Goal: Information Seeking & Learning: Learn about a topic

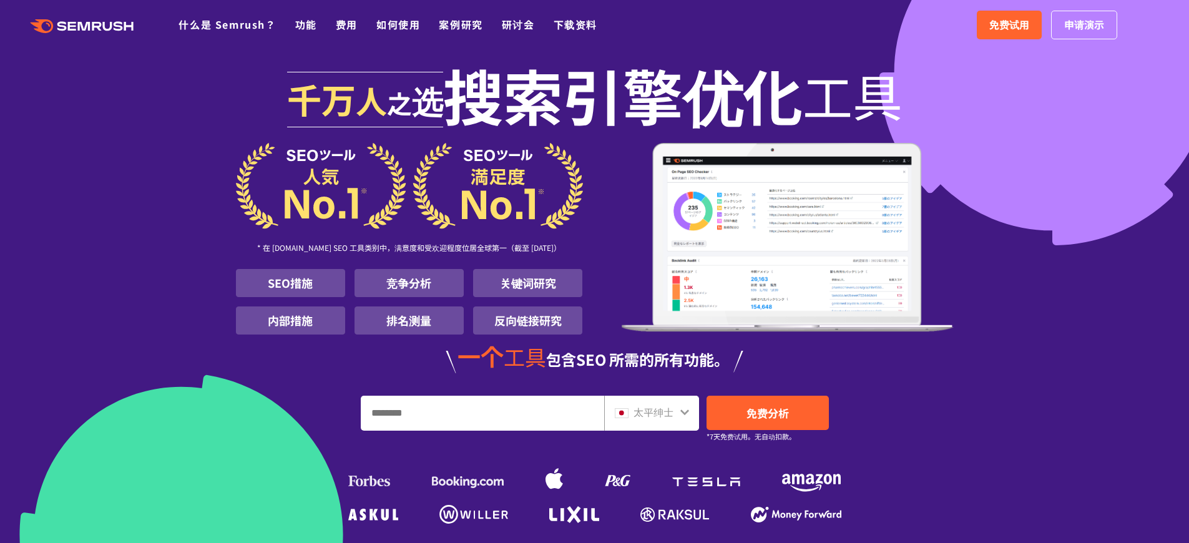
click at [654, 407] on font "太平绅士" at bounding box center [654, 412] width 40 height 15
click at [655, 411] on font "太平绅士" at bounding box center [654, 412] width 40 height 15
click at [654, 410] on font "太平绅士" at bounding box center [654, 412] width 40 height 15
click at [687, 411] on icon at bounding box center [685, 413] width 9 height 6
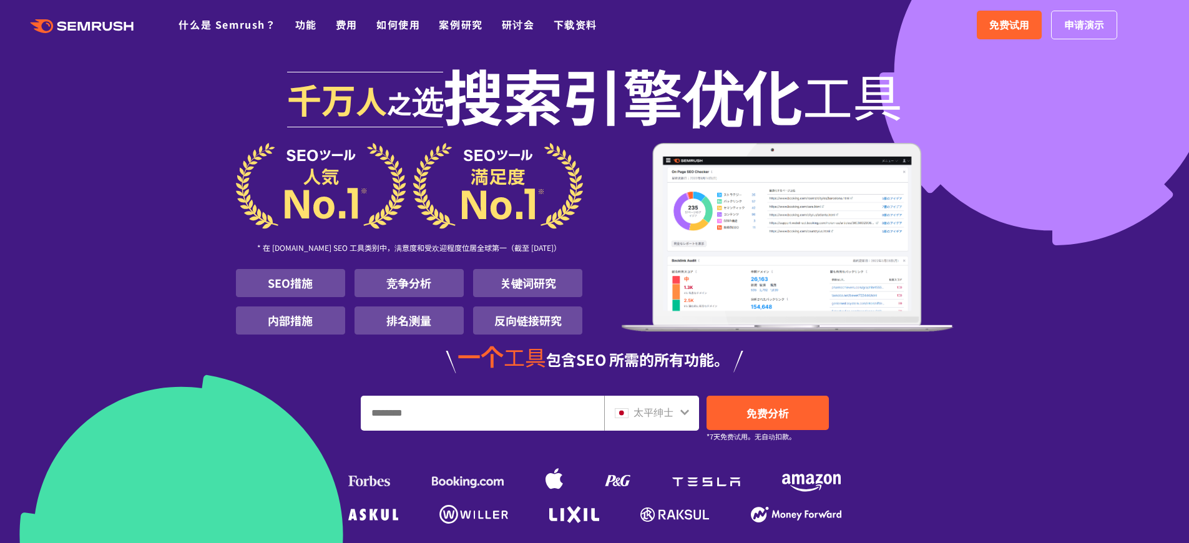
click at [687, 411] on icon at bounding box center [685, 413] width 9 height 6
click at [687, 412] on icon at bounding box center [685, 413] width 9 height 6
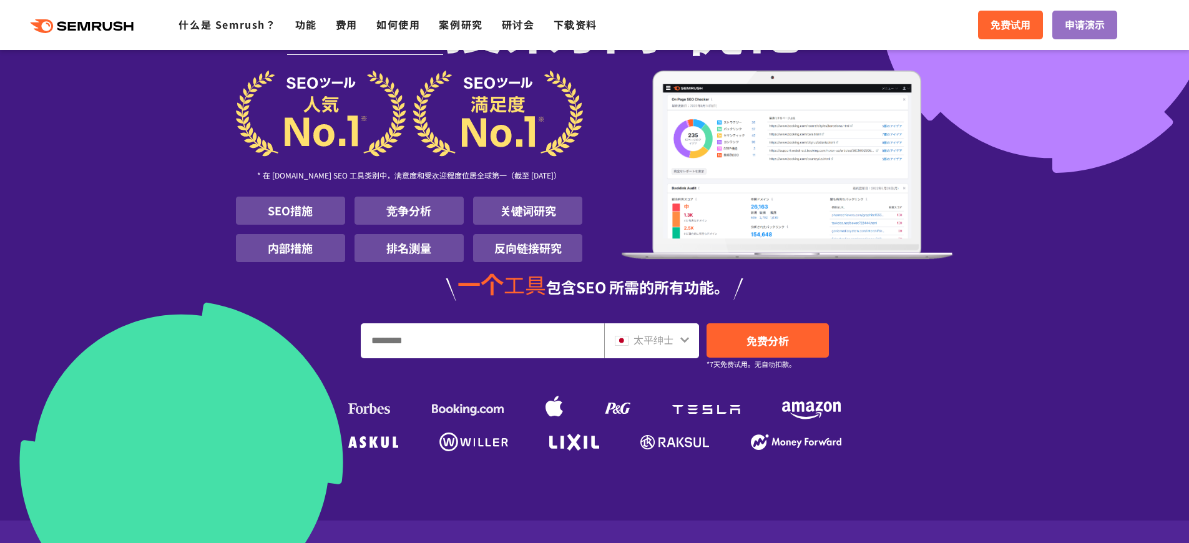
scroll to position [73, 0]
click at [488, 338] on input "输入网址和关键词" at bounding box center [483, 340] width 242 height 34
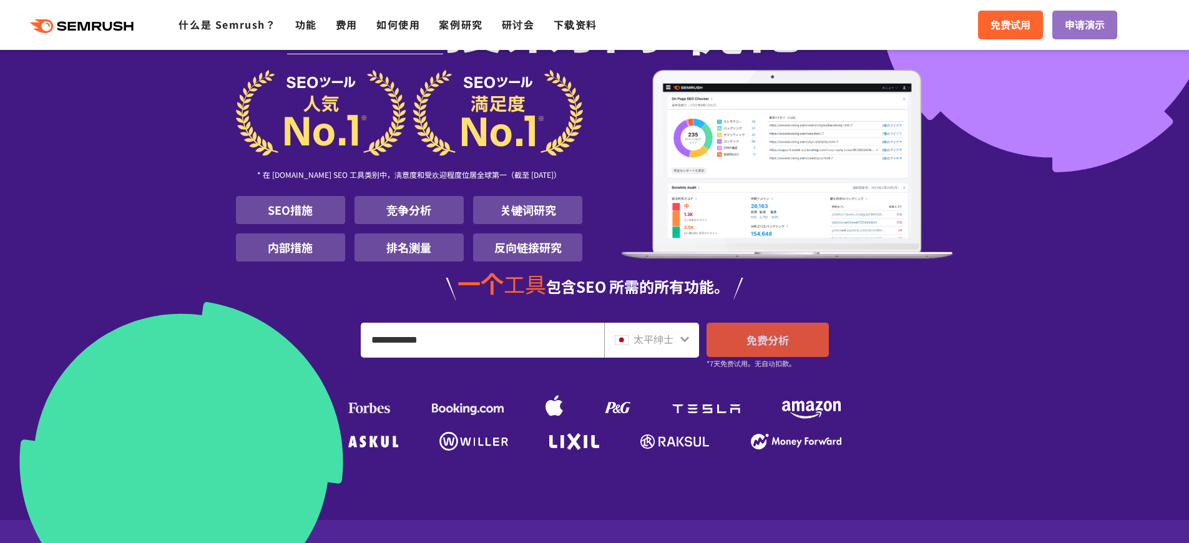
type input "**********"
click at [758, 345] on font "免费分析" at bounding box center [768, 340] width 42 height 16
